Goal: Check status

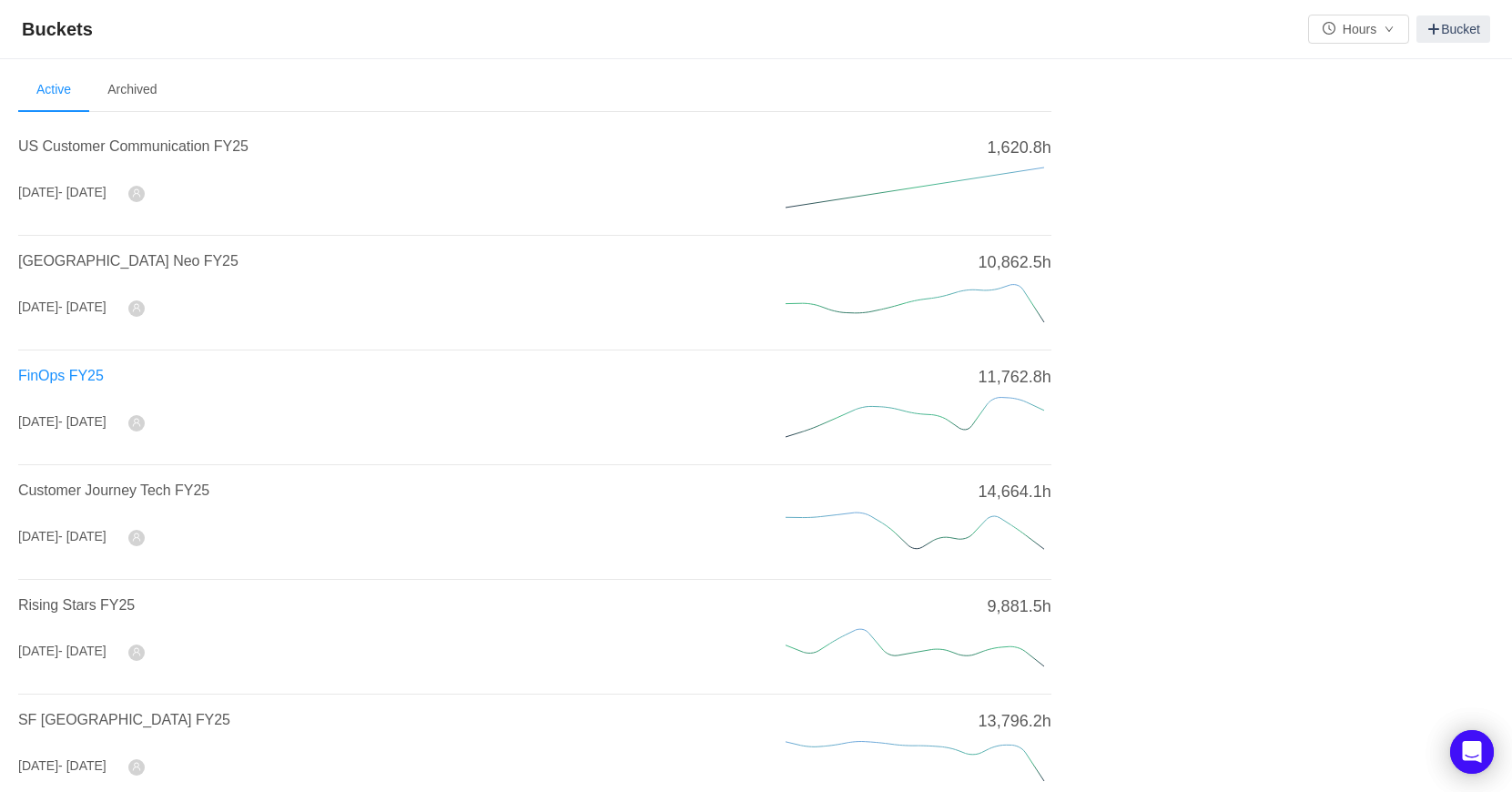
click at [59, 372] on span "FinOps FY25" at bounding box center [61, 376] width 86 height 15
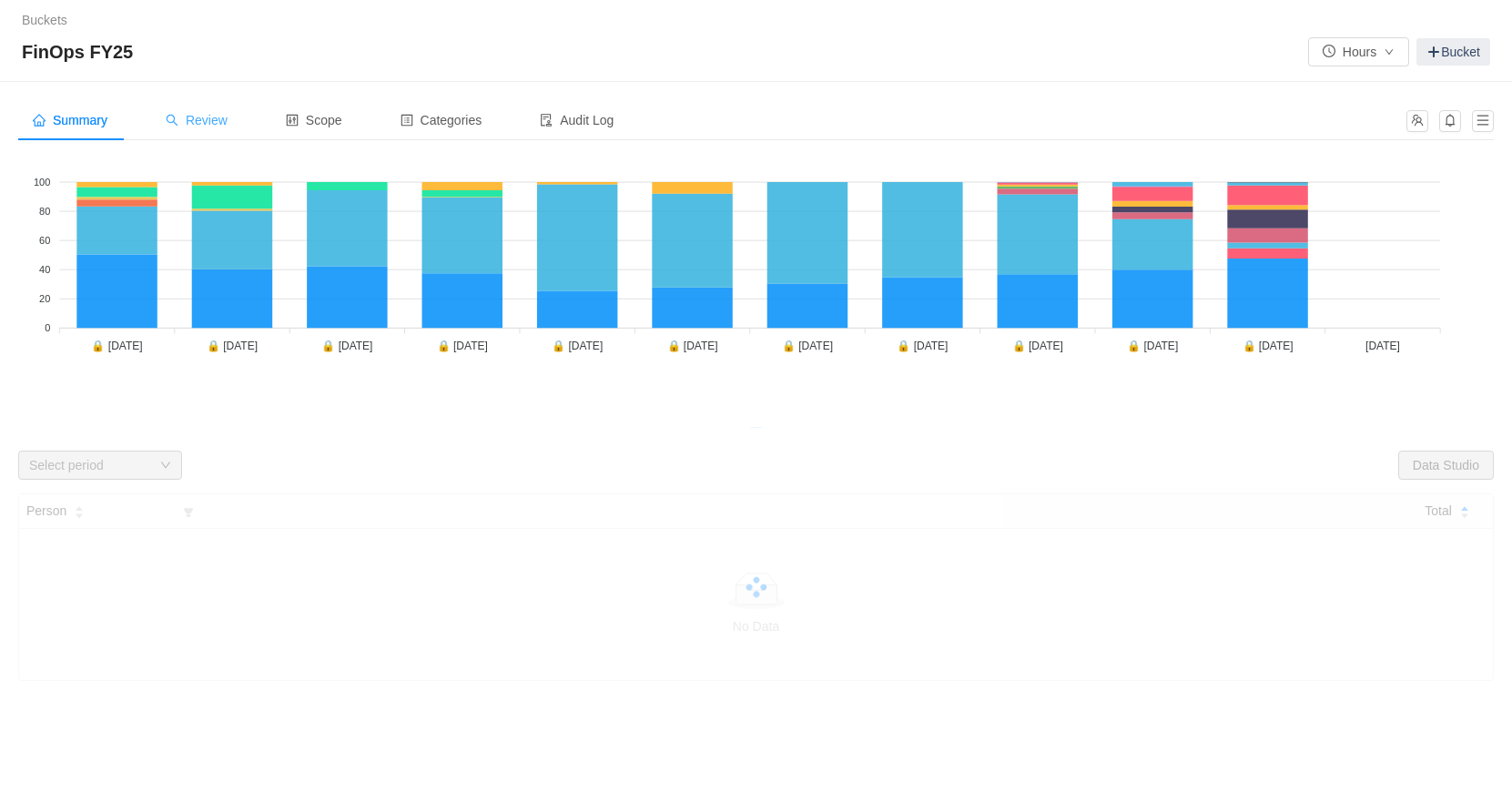
click at [199, 121] on span "Review" at bounding box center [196, 119] width 62 height 14
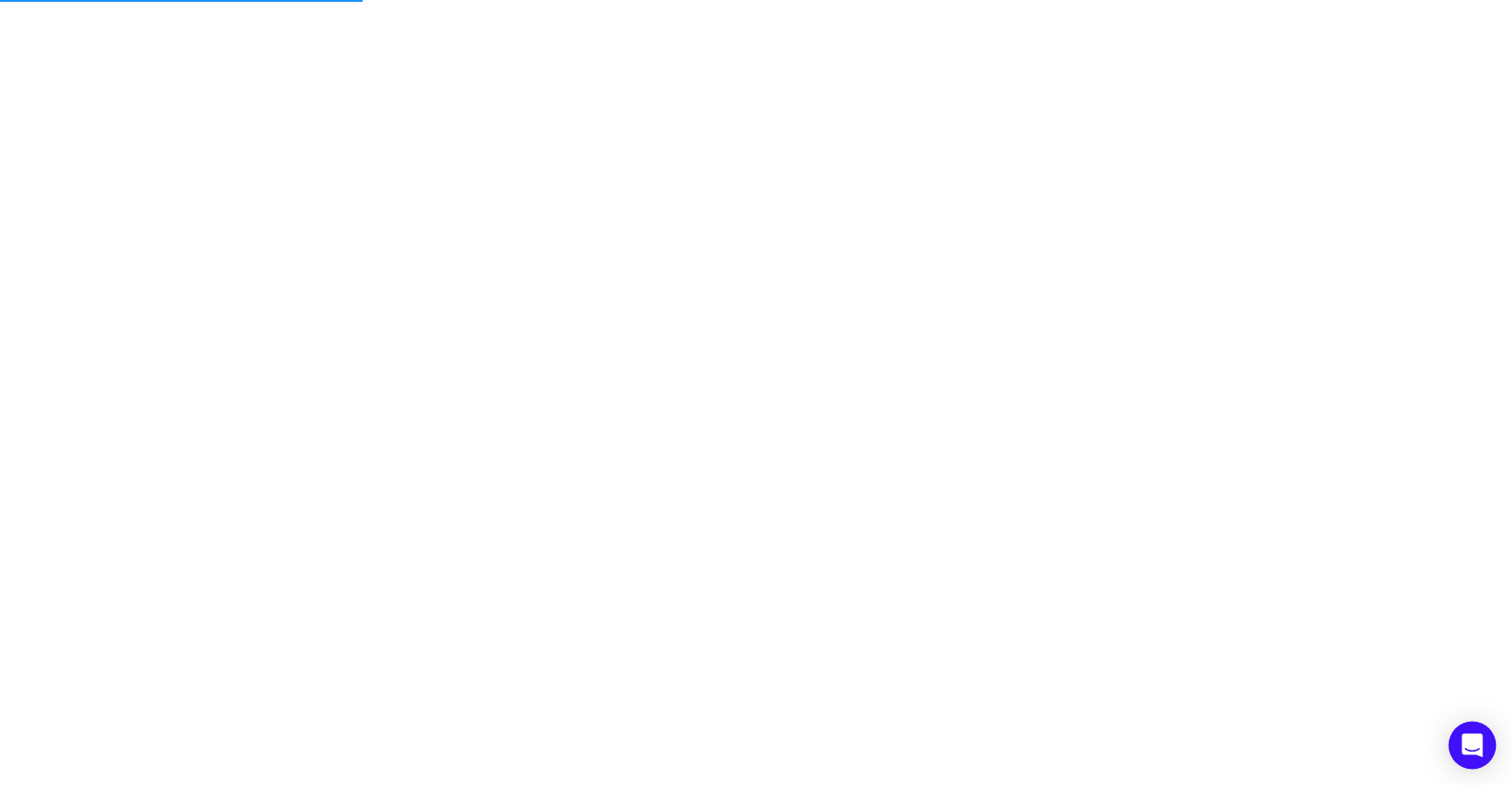
click at [1469, 750] on icon "Open Intercom Messenger" at bounding box center [1472, 745] width 21 height 24
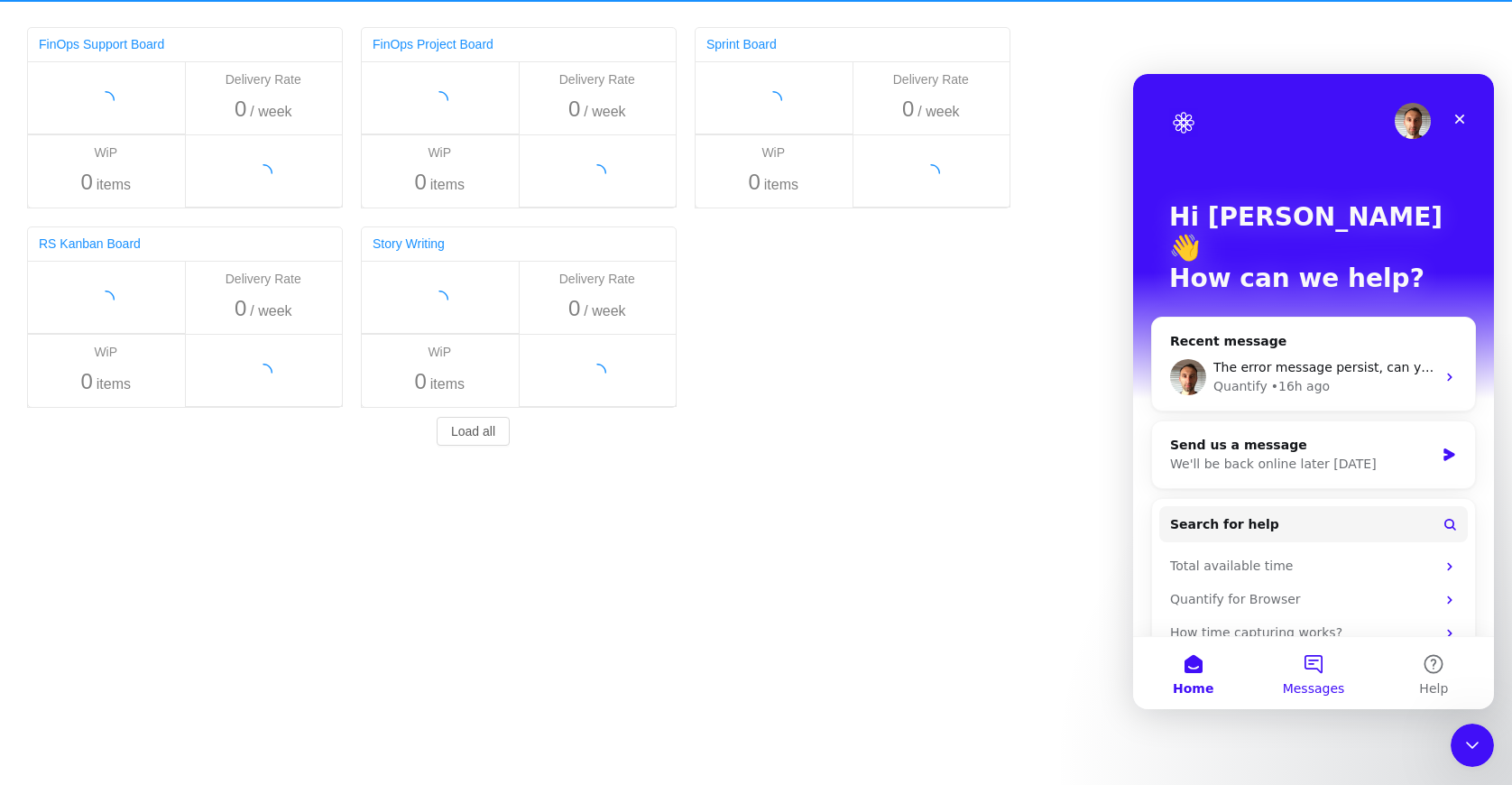
click at [1318, 665] on button "Messages" at bounding box center [1313, 673] width 120 height 73
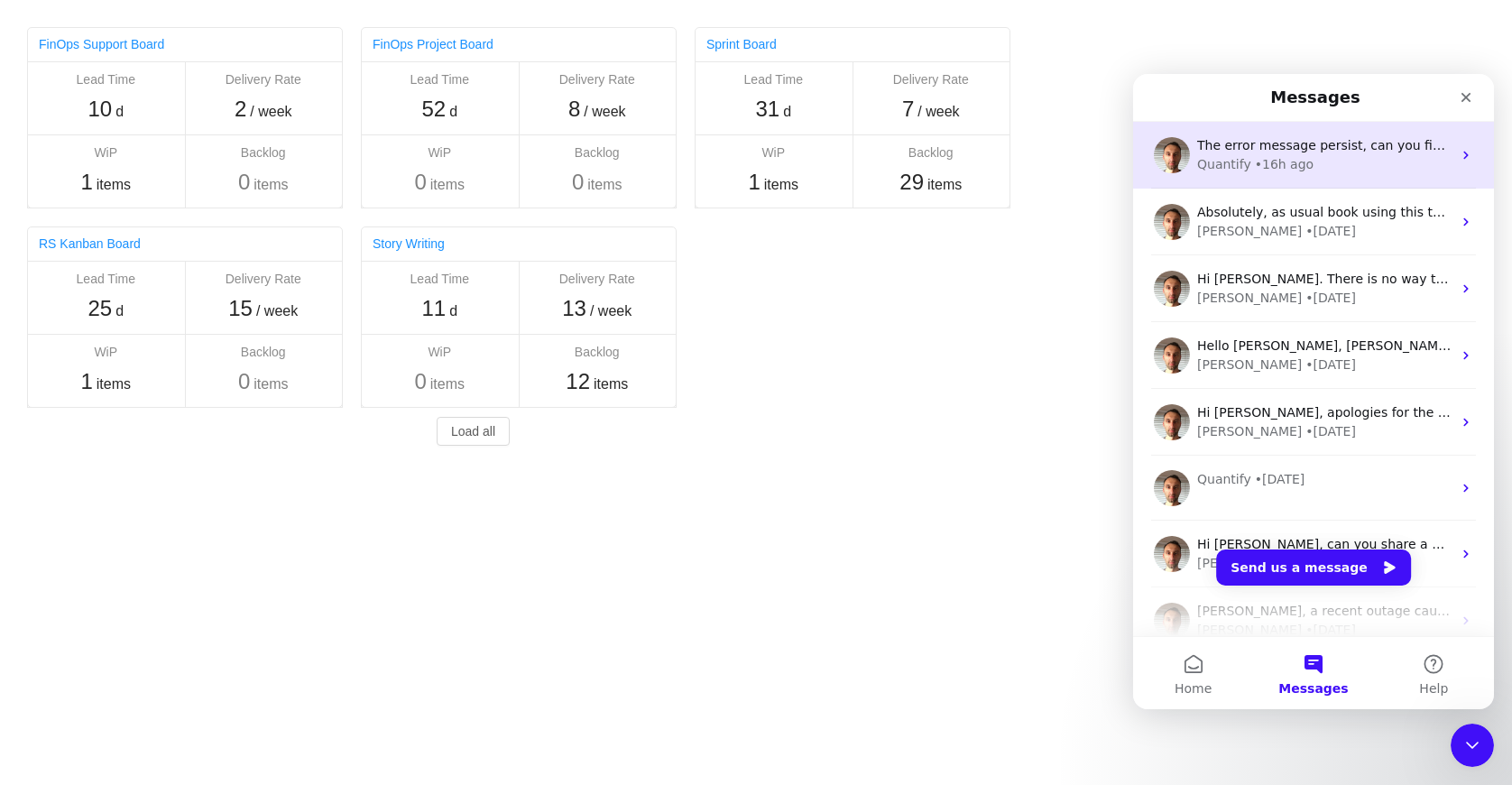
click at [1284, 146] on span "The error message persist, can you fix it as soon as possible?" at bounding box center [1391, 145] width 388 height 14
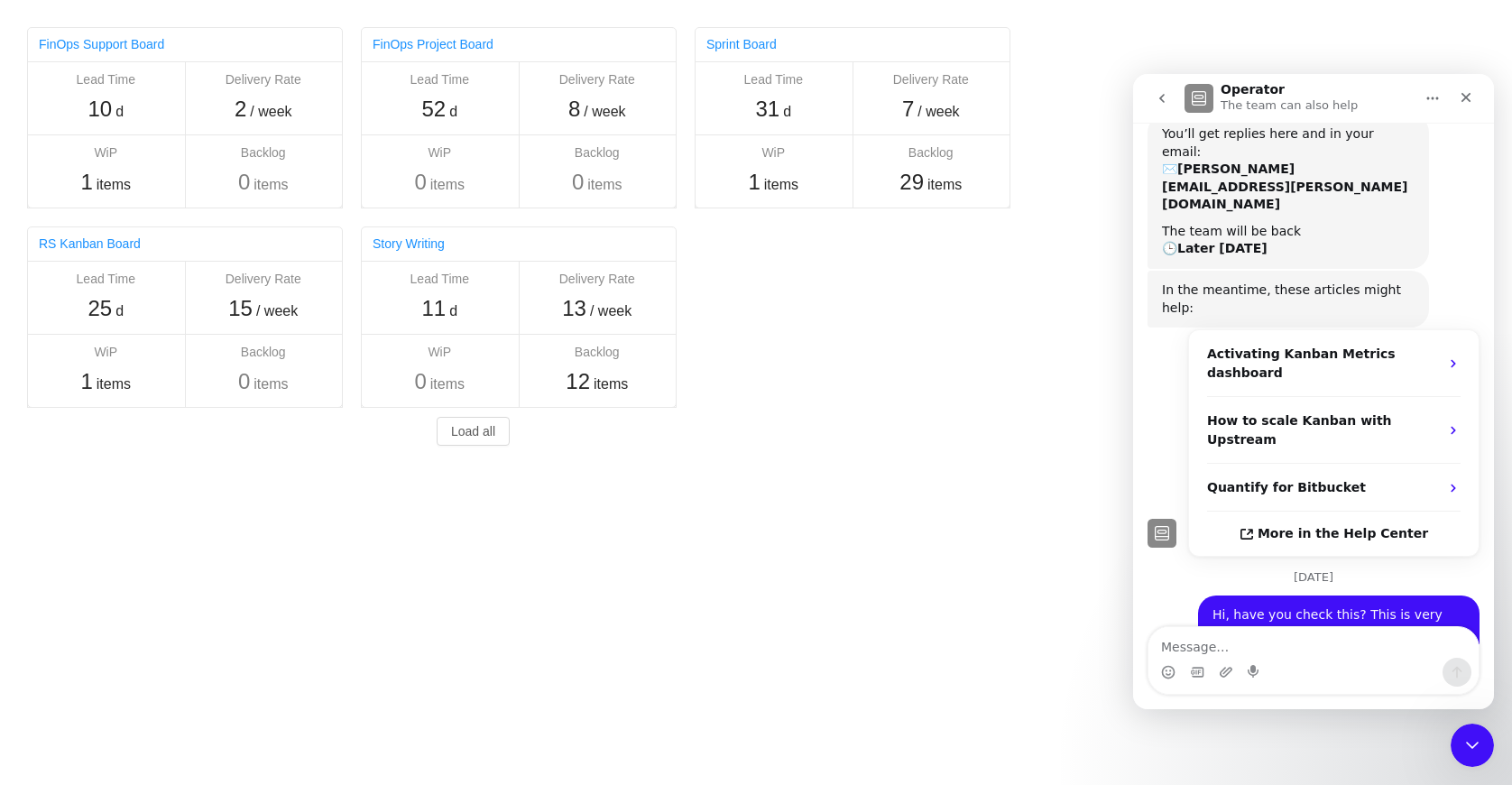
scroll to position [326, 0]
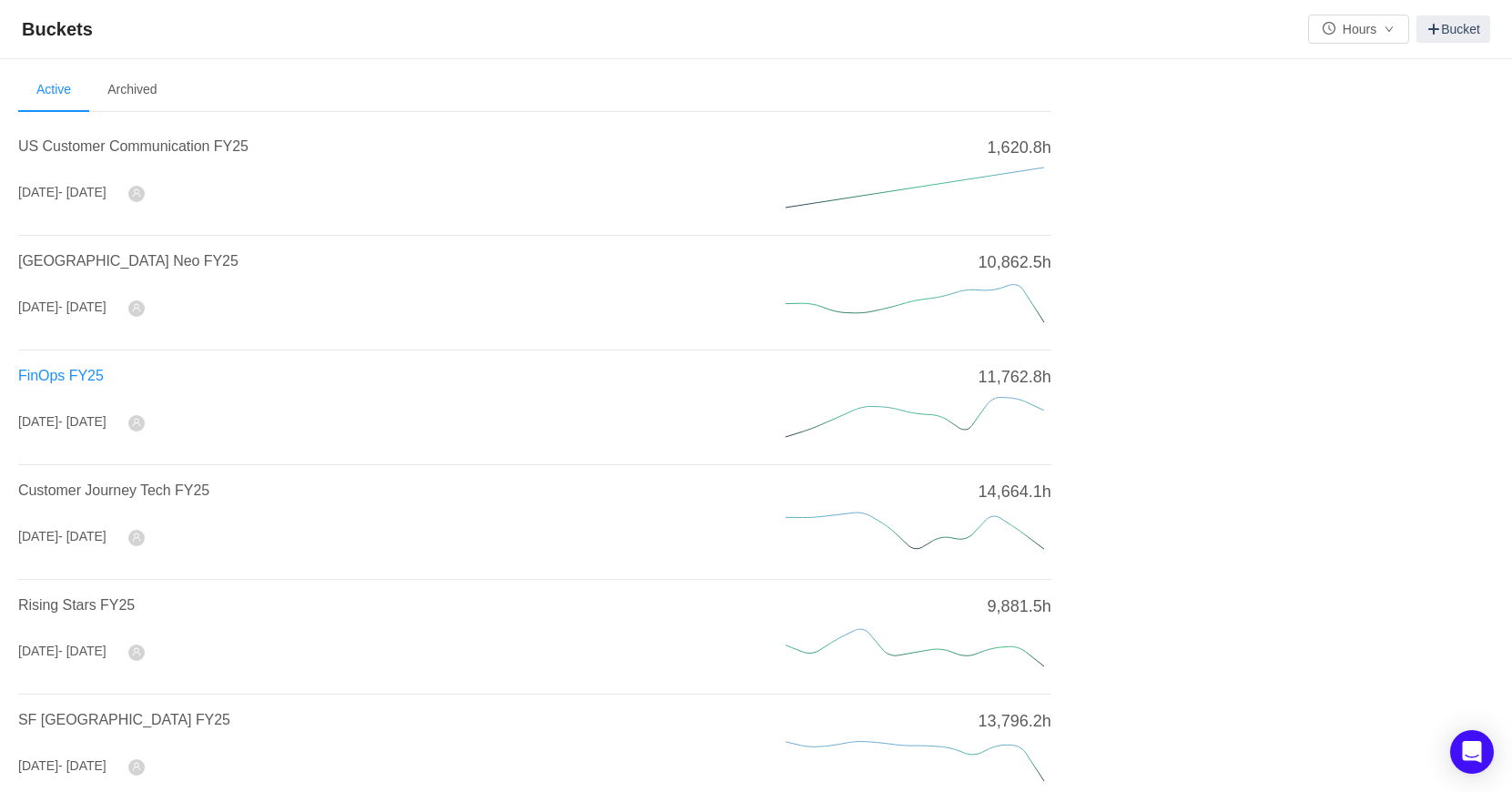
click at [66, 372] on span "FinOps FY25" at bounding box center [61, 376] width 86 height 15
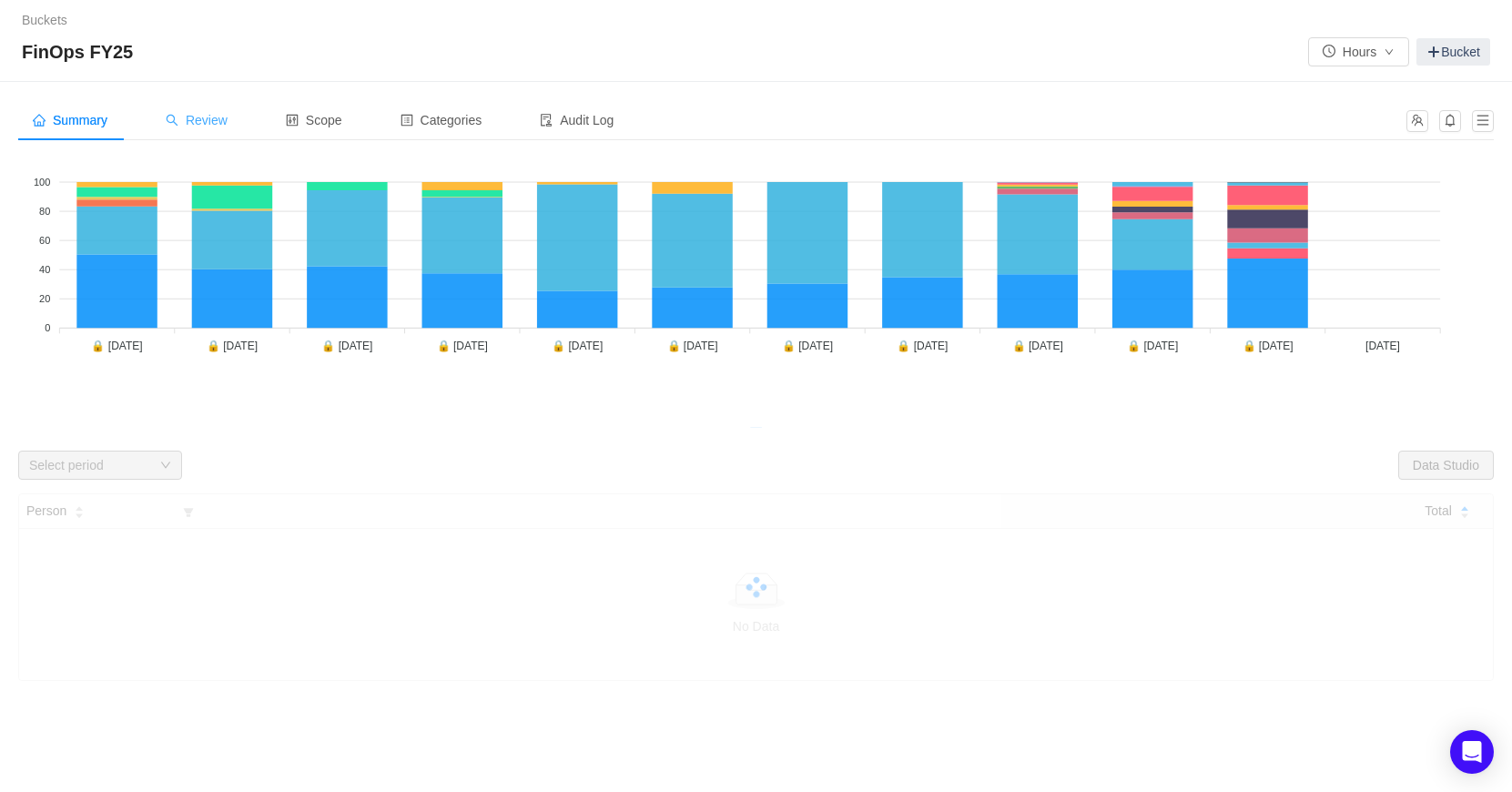
click at [207, 122] on span "Review" at bounding box center [196, 119] width 62 height 14
